Goal: Complete application form

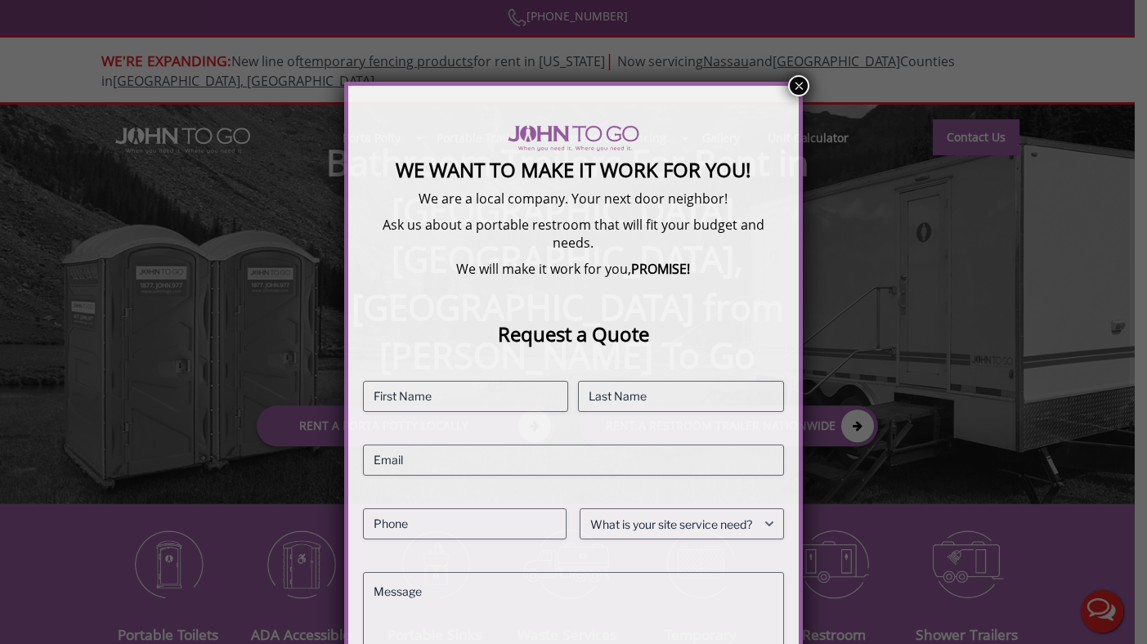
scroll to position [125, 0]
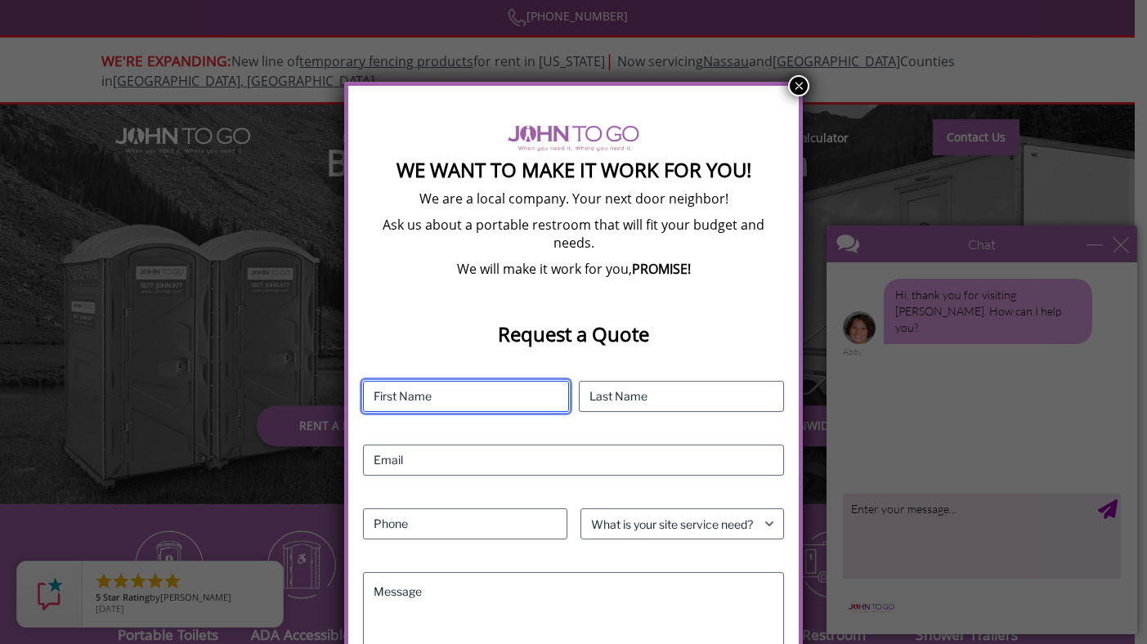
click at [508, 381] on input "First" at bounding box center [466, 396] width 206 height 31
type input "Hailey"
type input "[PERSON_NAME]"
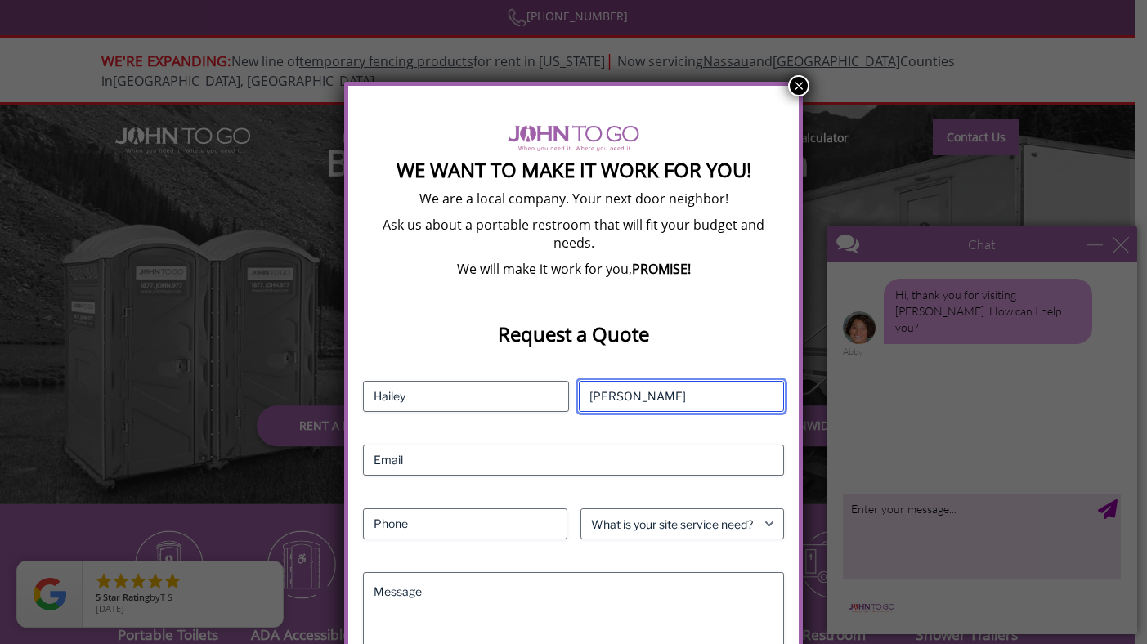
type input "[EMAIL_ADDRESS][DOMAIN_NAME]"
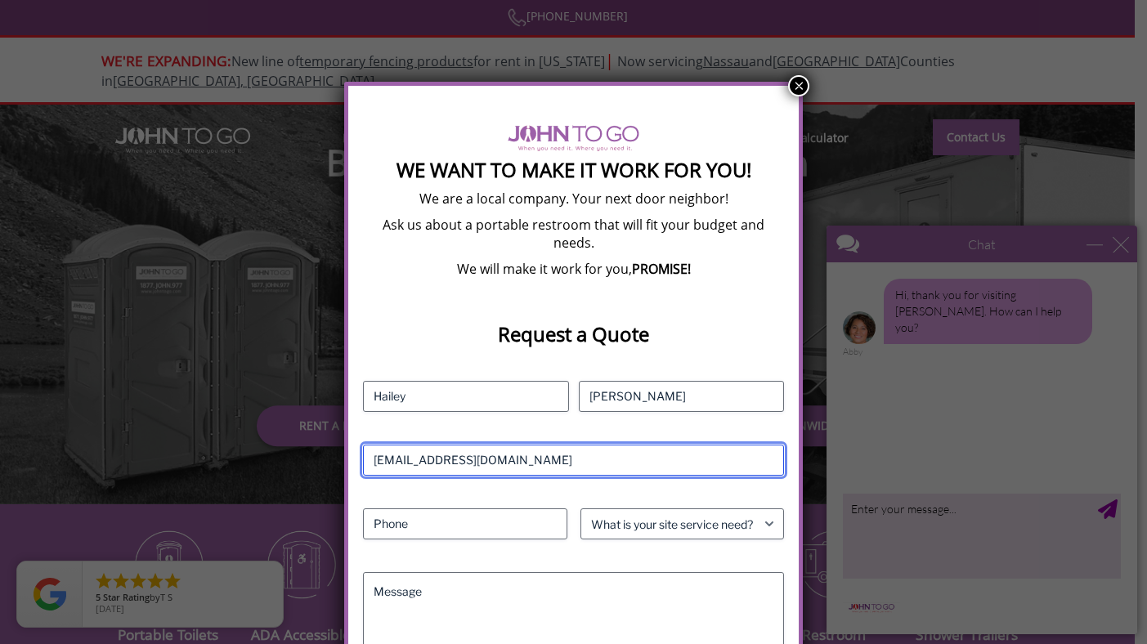
type input "2016255403"
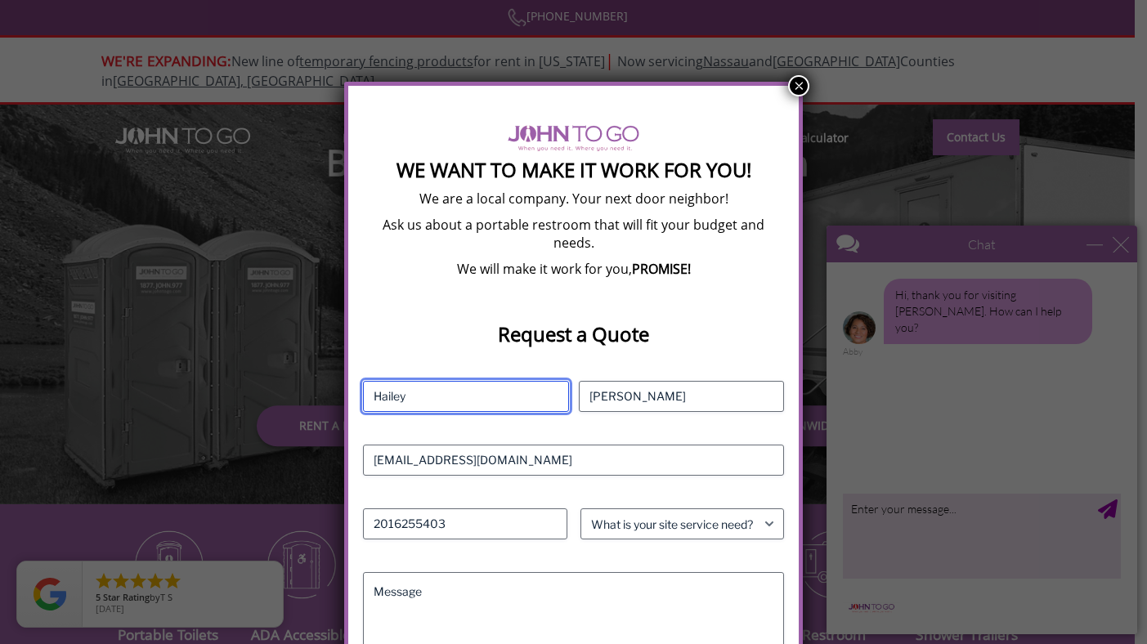
scroll to position [263, 0]
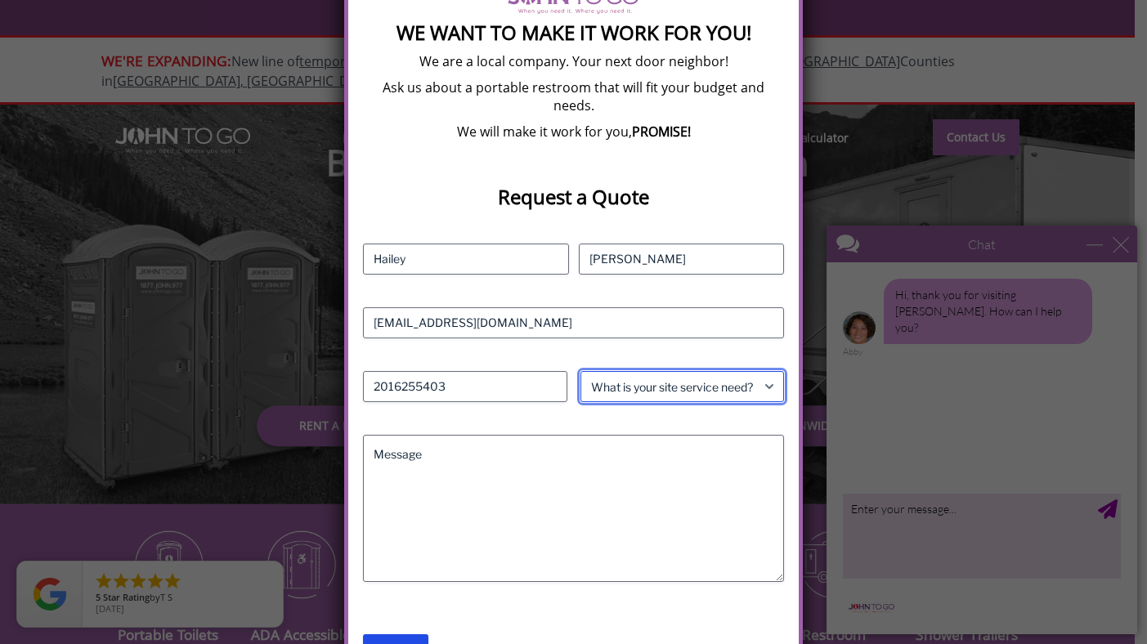
click at [697, 371] on select "What is your site service need? Consumer Construction - Commercial Construction…" at bounding box center [683, 386] width 204 height 31
select select "Event"
click at [581, 371] on select "What is your site service need? Consumer Construction - Commercial Construction…" at bounding box center [683, 386] width 204 height 31
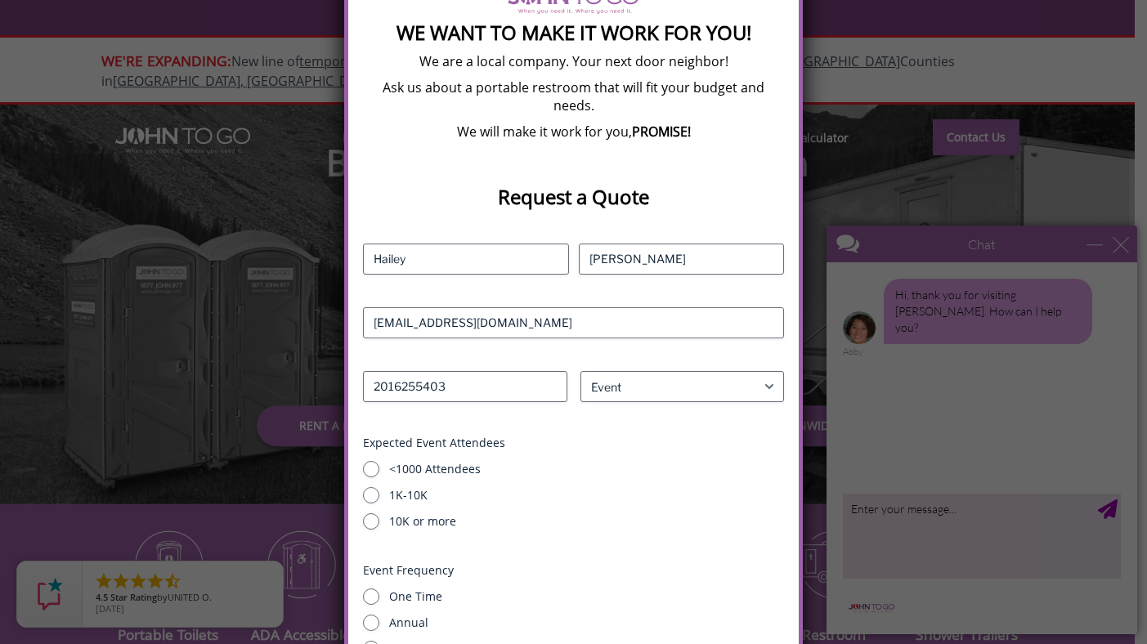
click at [657, 514] on label "10K or more" at bounding box center [586, 522] width 395 height 16
click at [379, 514] on input "10K or more" at bounding box center [371, 522] width 16 height 16
radio input "true"
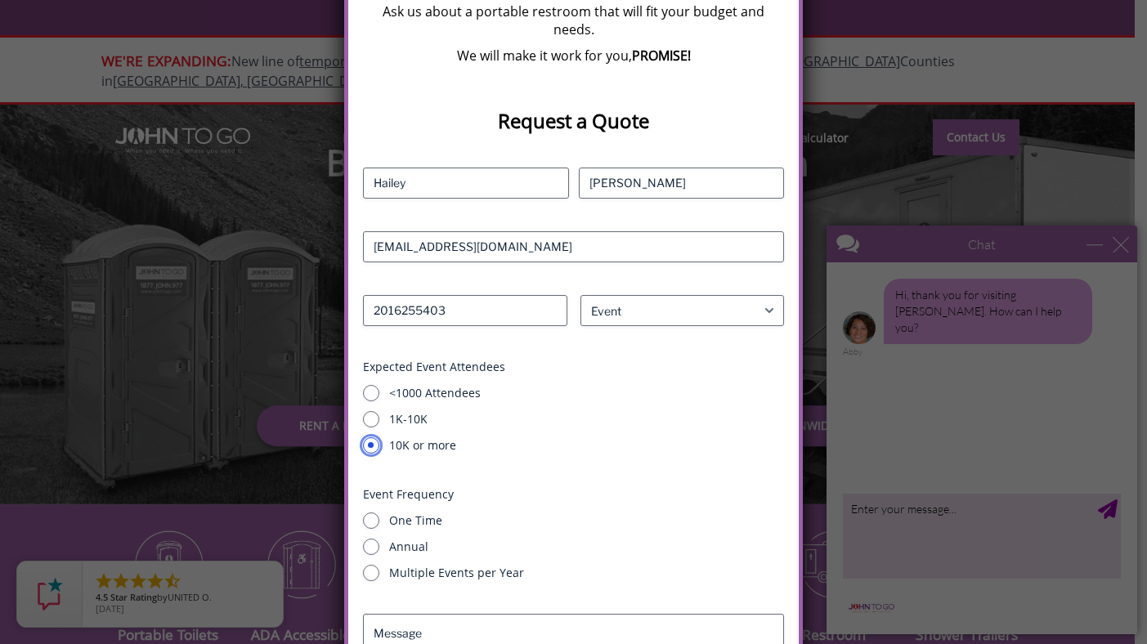
scroll to position [340, 0]
click at [459, 384] on div "<1000 Attendees 1K-10K 10K or more" at bounding box center [573, 418] width 421 height 69
click at [456, 384] on label "<1000 Attendees" at bounding box center [586, 392] width 395 height 16
click at [379, 384] on input "<1000 Attendees" at bounding box center [371, 392] width 16 height 16
radio input "true"
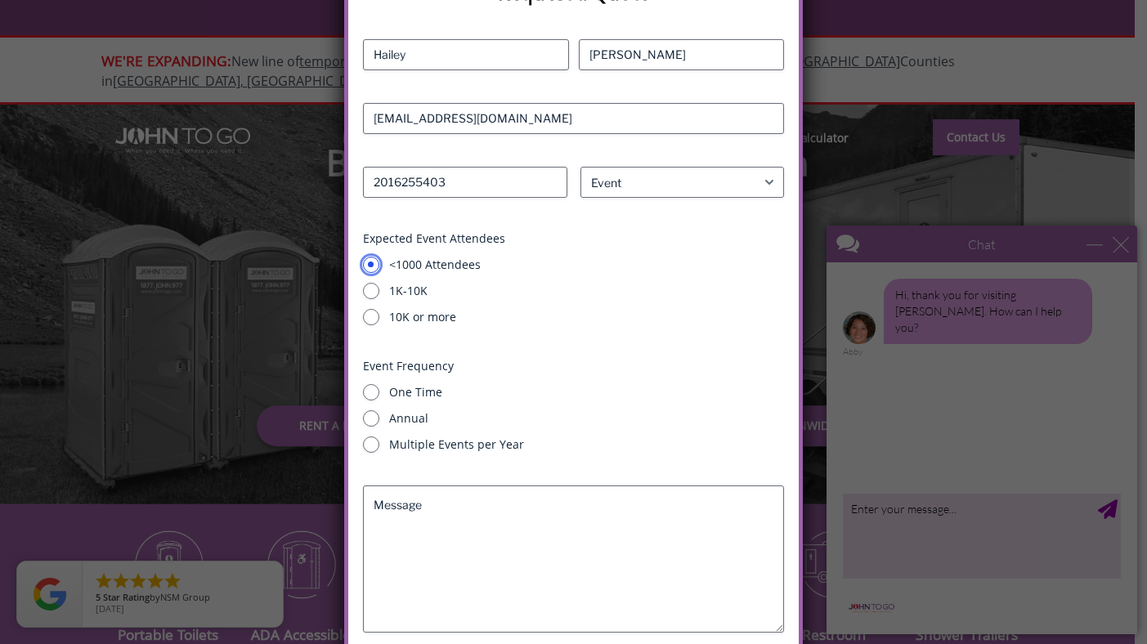
scroll to position [473, 0]
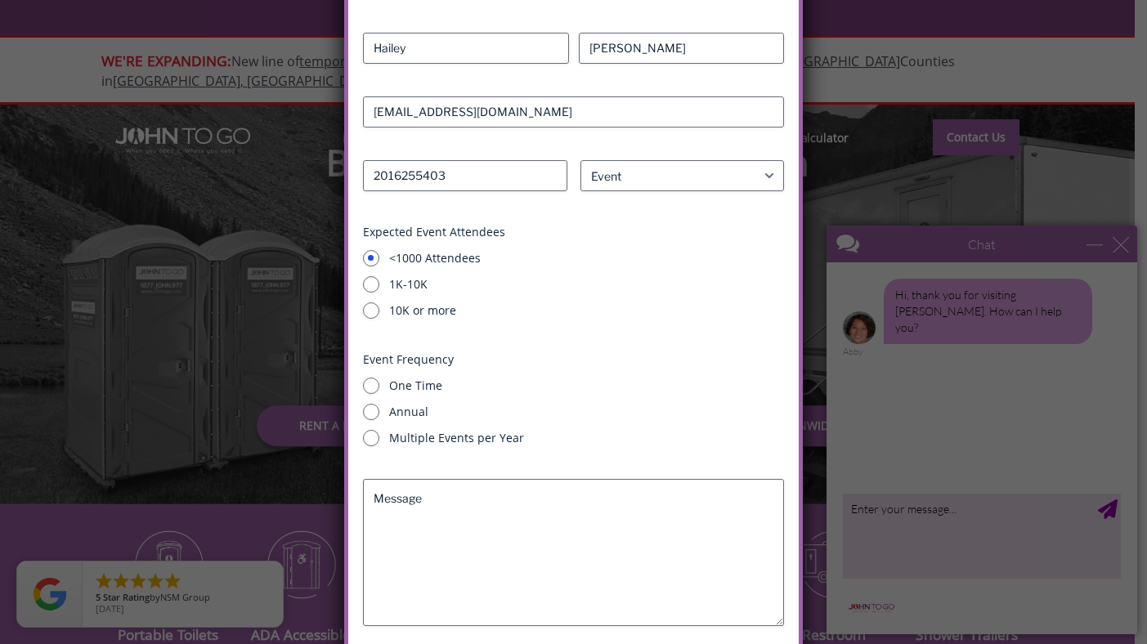
click at [424, 378] on label "One Time" at bounding box center [586, 386] width 395 height 16
click at [379, 378] on input "One Time" at bounding box center [371, 386] width 16 height 16
radio input "true"
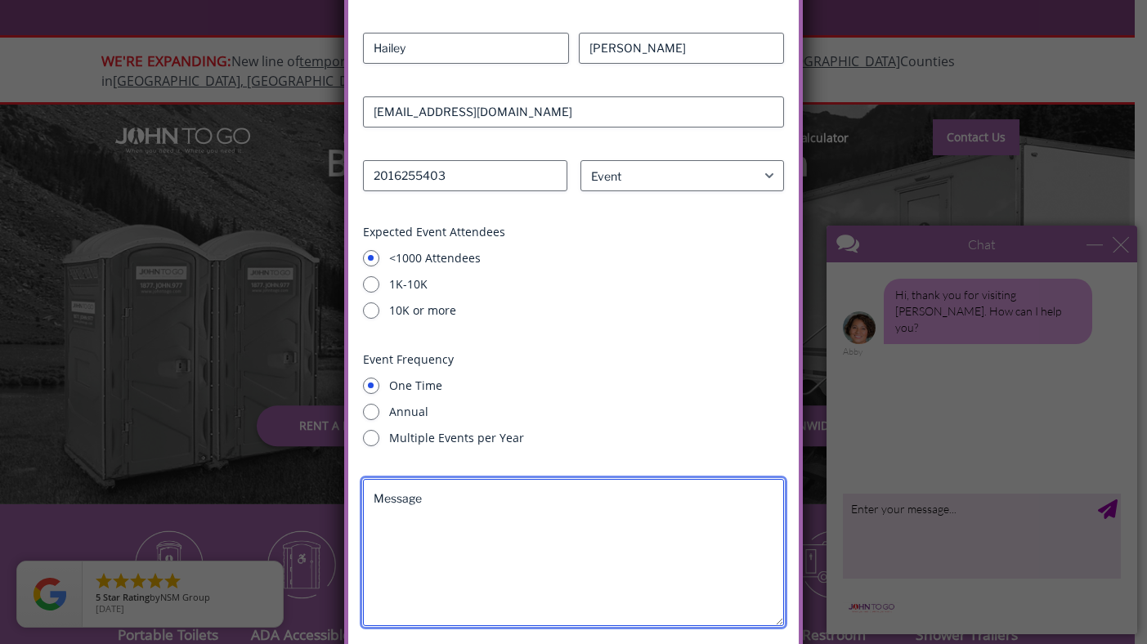
click at [473, 520] on textarea "Message" at bounding box center [573, 552] width 421 height 147
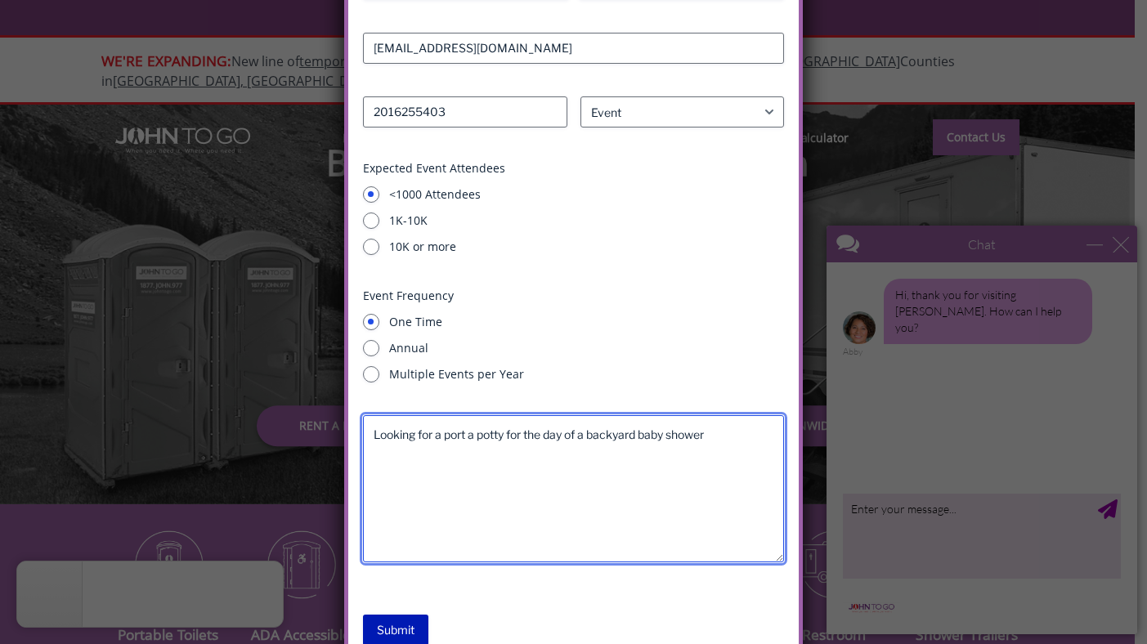
type textarea "Looking for a port a potty for the day of a backyard baby shower"
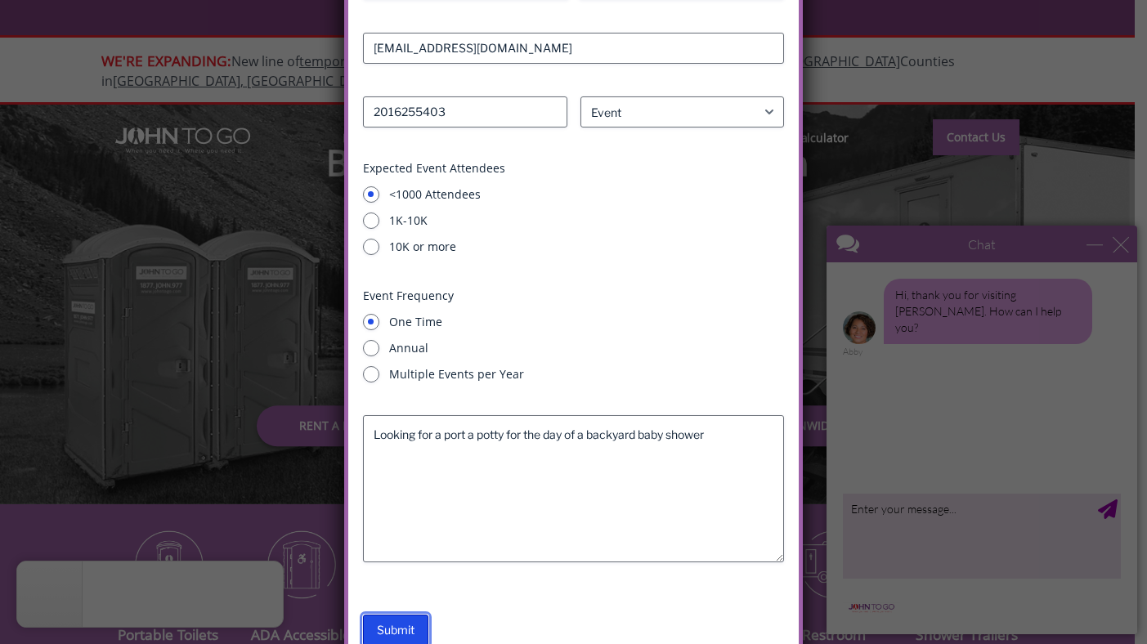
click at [412, 616] on input "Submit" at bounding box center [395, 630] width 65 height 31
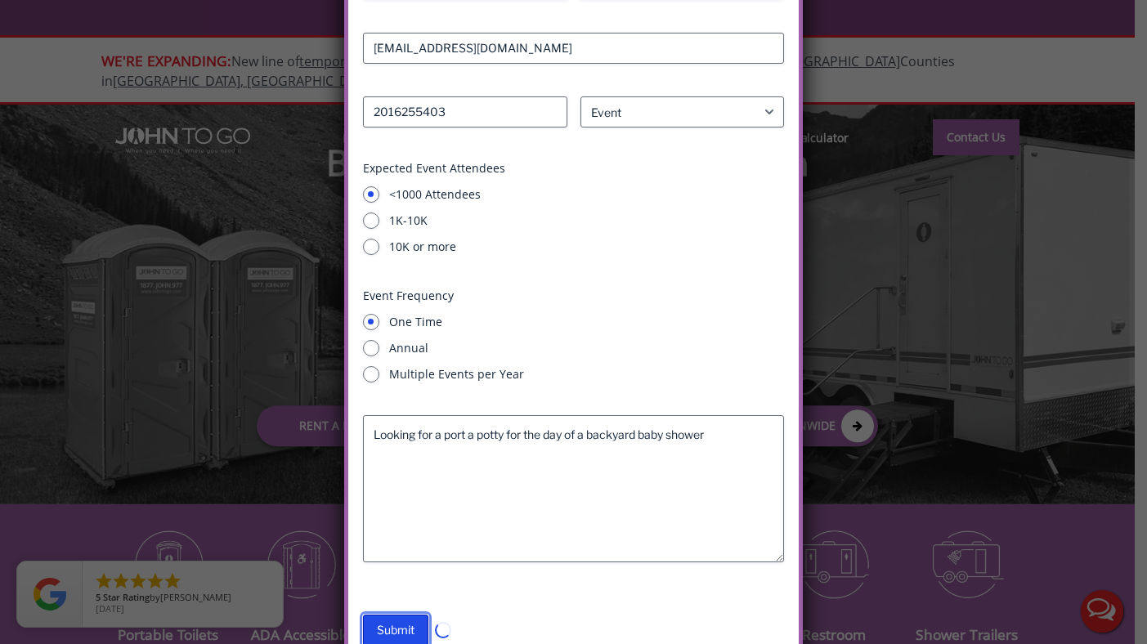
scroll to position [0, 0]
